Goal: Task Accomplishment & Management: Manage account settings

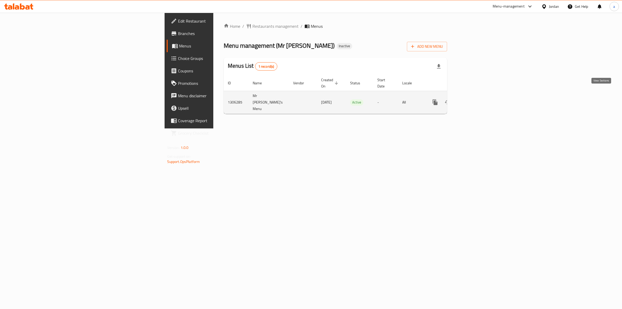
click at [476, 99] on icon "enhanced table" at bounding box center [472, 102] width 6 height 6
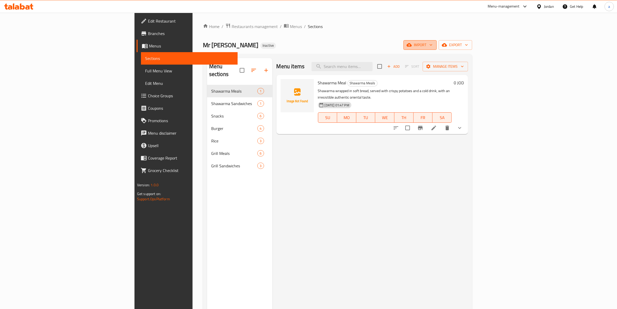
click at [433, 47] on span "import" at bounding box center [420, 45] width 25 height 6
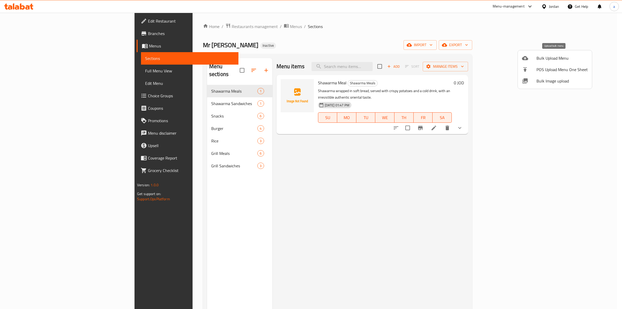
click at [543, 60] on span "Bulk Upload Menu" at bounding box center [562, 58] width 51 height 6
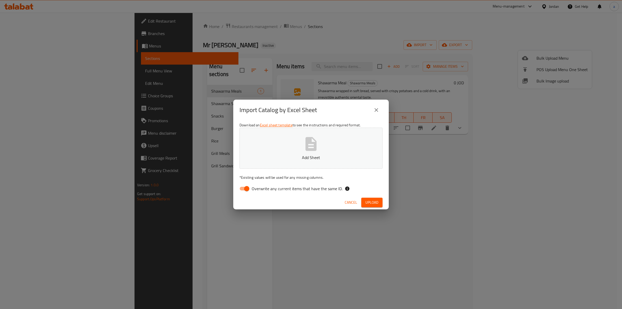
click at [277, 184] on label "Overwrite any current items that have the same ID." at bounding box center [290, 189] width 106 height 10
click at [262, 184] on input "Overwrite any current items that have the same ID." at bounding box center [247, 189] width 30 height 10
checkbox input "false"
click at [371, 200] on span "Upload" at bounding box center [372, 202] width 13 height 6
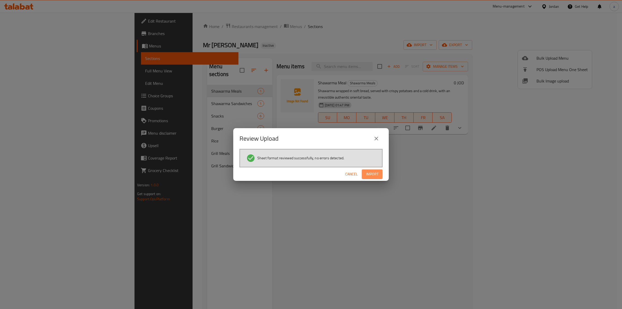
click at [370, 173] on span "Import" at bounding box center [372, 174] width 12 height 6
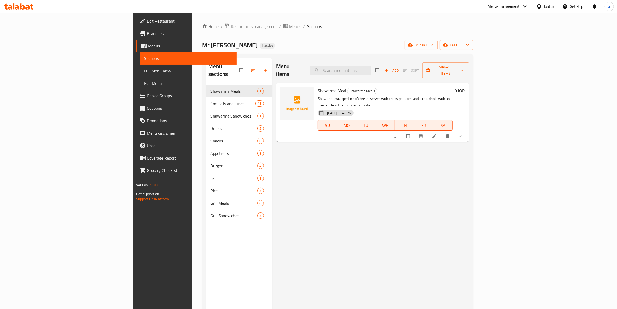
click at [144, 68] on span "Full Menu View" at bounding box center [188, 71] width 88 height 6
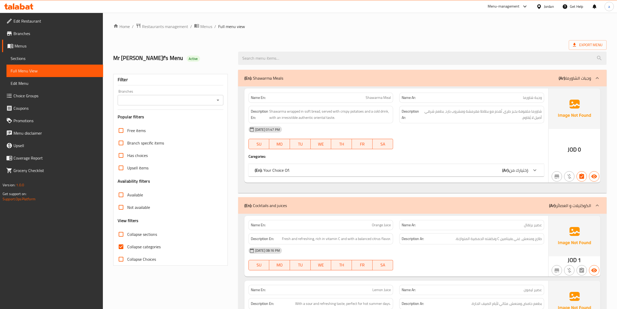
click at [123, 248] on input "Collapse categories" at bounding box center [121, 246] width 12 height 12
checkbox input "false"
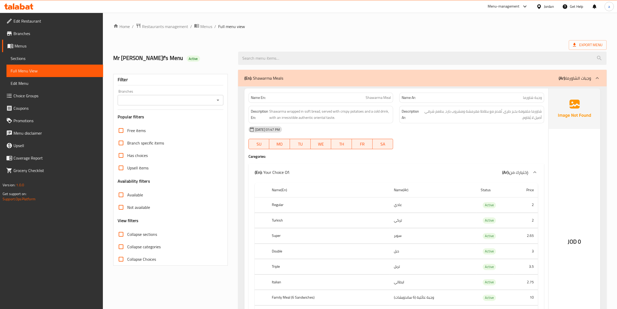
click at [115, 232] on input "Collapse sections" at bounding box center [121, 234] width 12 height 12
checkbox input "true"
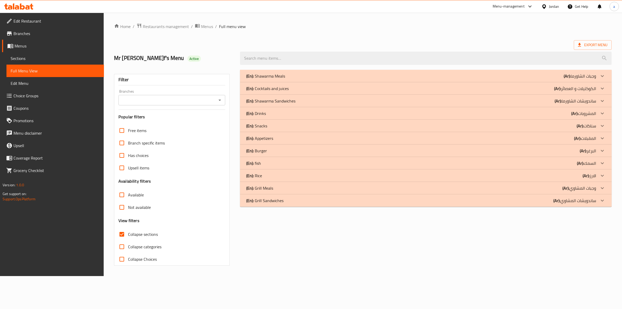
click at [295, 79] on div "(En): Cocktails and juices (Ar): الكوكتيلات و العصائر" at bounding box center [421, 76] width 350 height 6
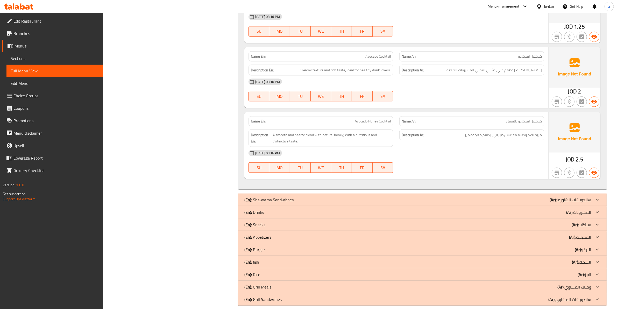
scroll to position [656, 0]
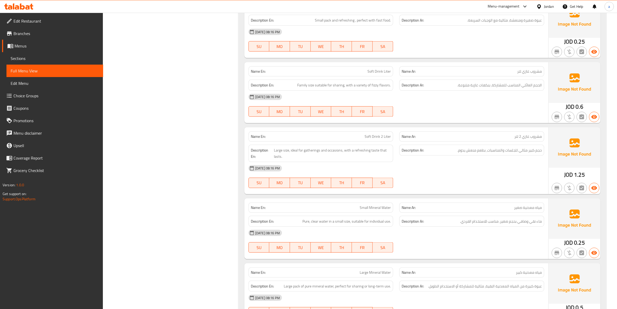
scroll to position [1007, 0]
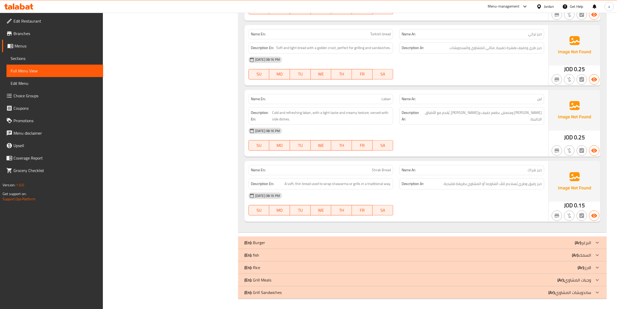
scroll to position [1573, 0]
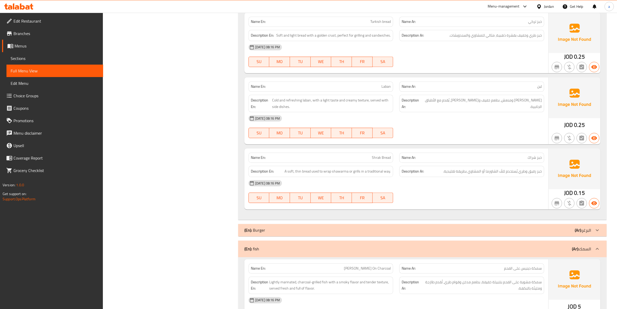
scroll to position [1665, 0]
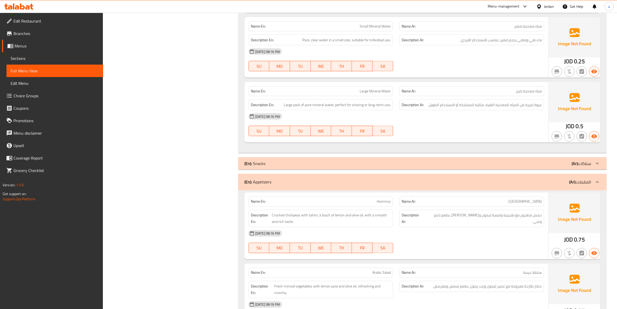
scroll to position [1049, 0]
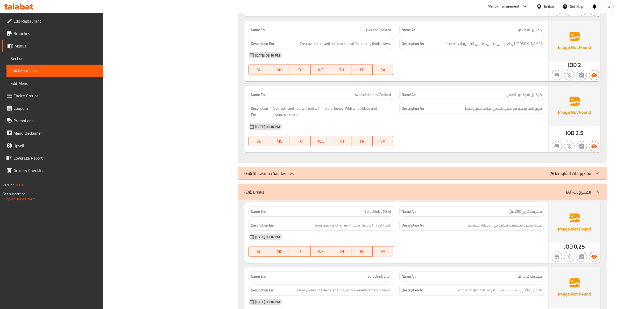
scroll to position [660, 0]
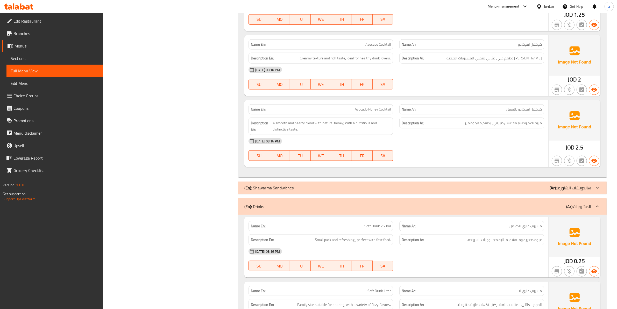
click at [401, 161] on div at bounding box center [471, 161] width 151 height 6
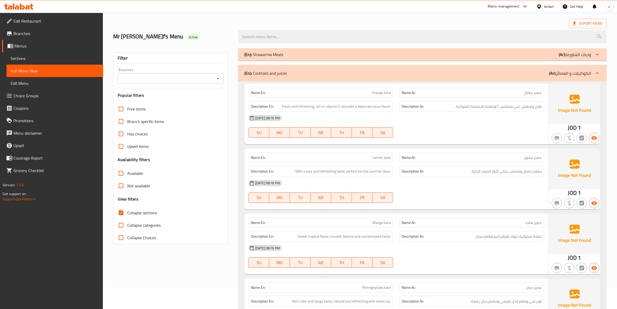
scroll to position [32, 0]
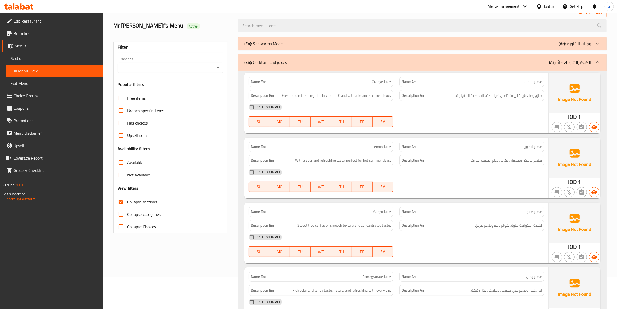
click at [538, 107] on div "18-08-2025 08:16 PM" at bounding box center [396, 107] width 302 height 12
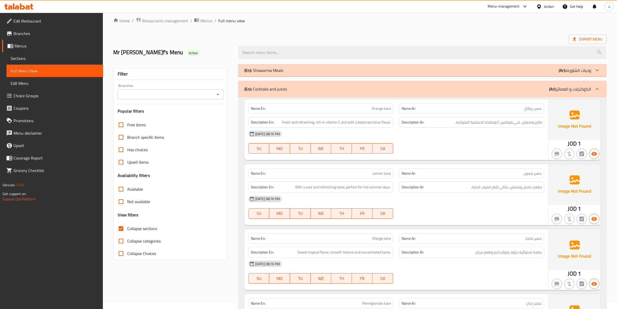
scroll to position [0, 0]
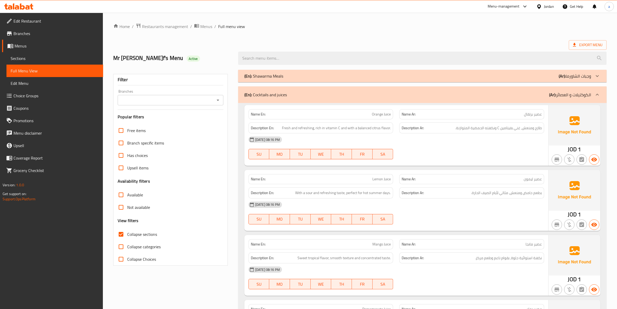
click at [591, 44] on span "Export Menu" at bounding box center [588, 45] width 30 height 6
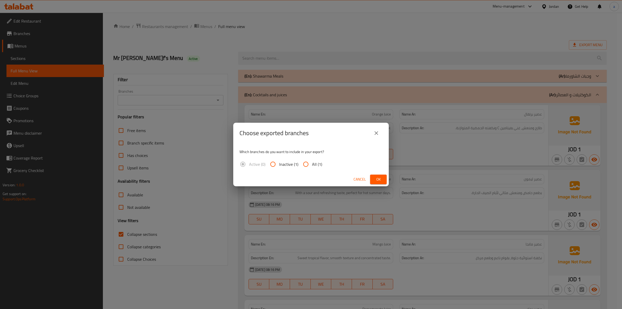
click at [304, 161] on input "All (1)" at bounding box center [306, 164] width 12 height 12
radio input "true"
click at [376, 178] on span "Ok" at bounding box center [378, 179] width 8 height 6
